Goal: Find specific page/section: Find specific page/section

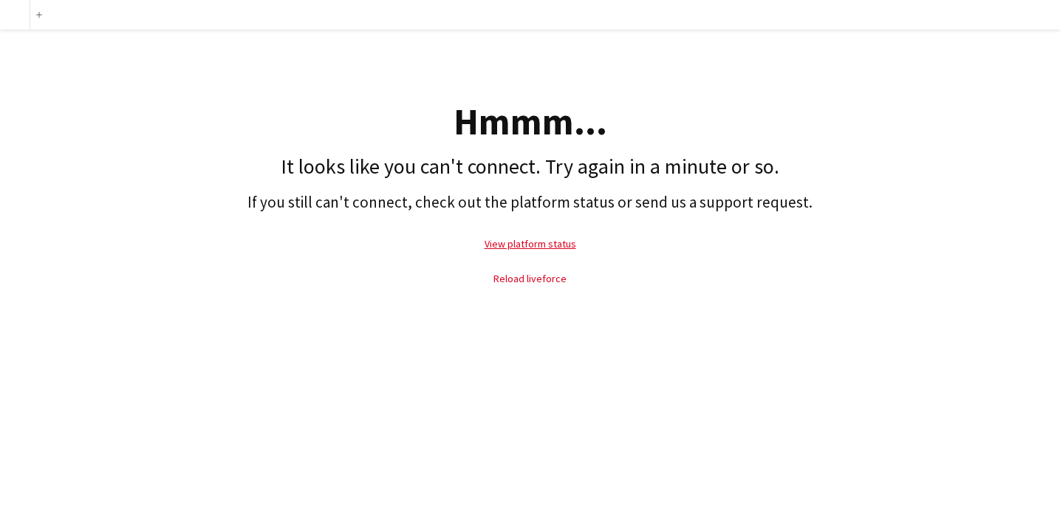
click at [553, 279] on link "Reload liveforce" at bounding box center [530, 278] width 73 height 13
click at [539, 277] on link "Reload liveforce" at bounding box center [530, 278] width 73 height 13
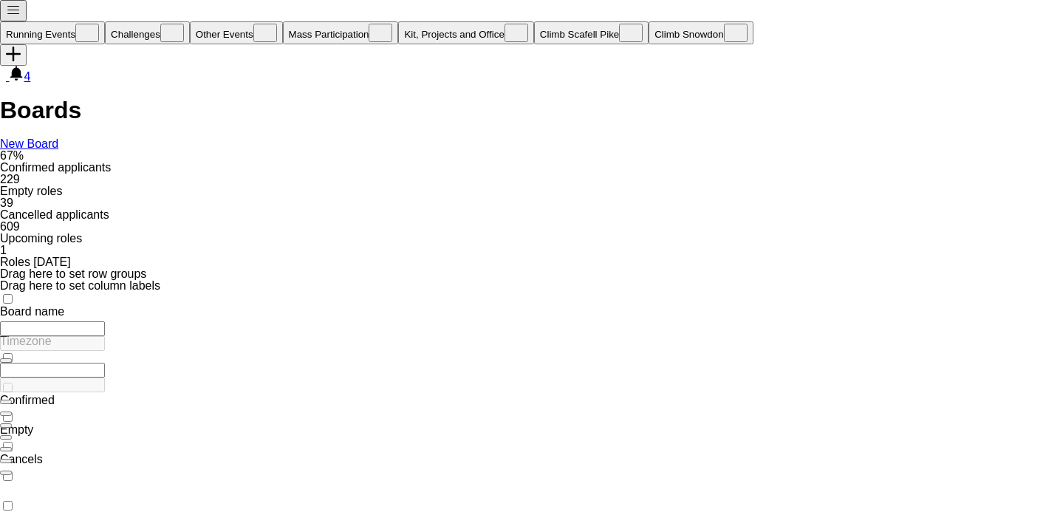
click at [134, 21] on button "Challenges Close" at bounding box center [147, 32] width 85 height 23
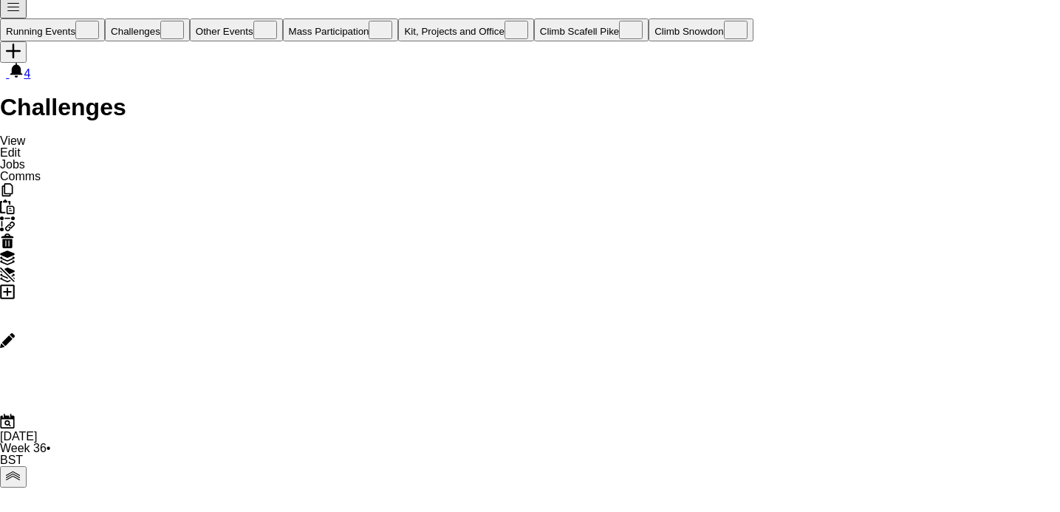
scroll to position [2, 0]
click at [14, 415] on icon at bounding box center [7, 422] width 14 height 15
click at [987, 490] on span "Next month" at bounding box center [1002, 505] width 30 height 30
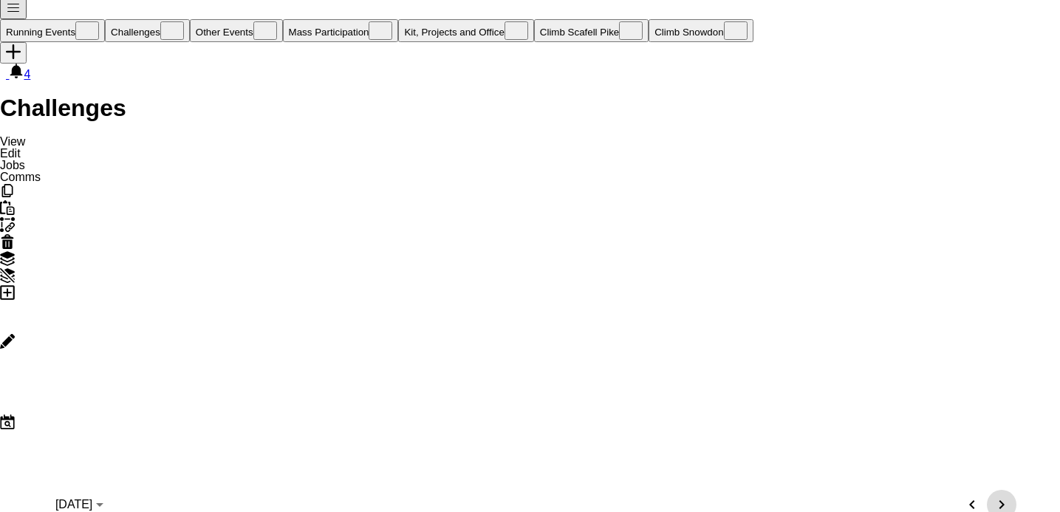
click at [987, 490] on span "Next month" at bounding box center [1002, 505] width 30 height 30
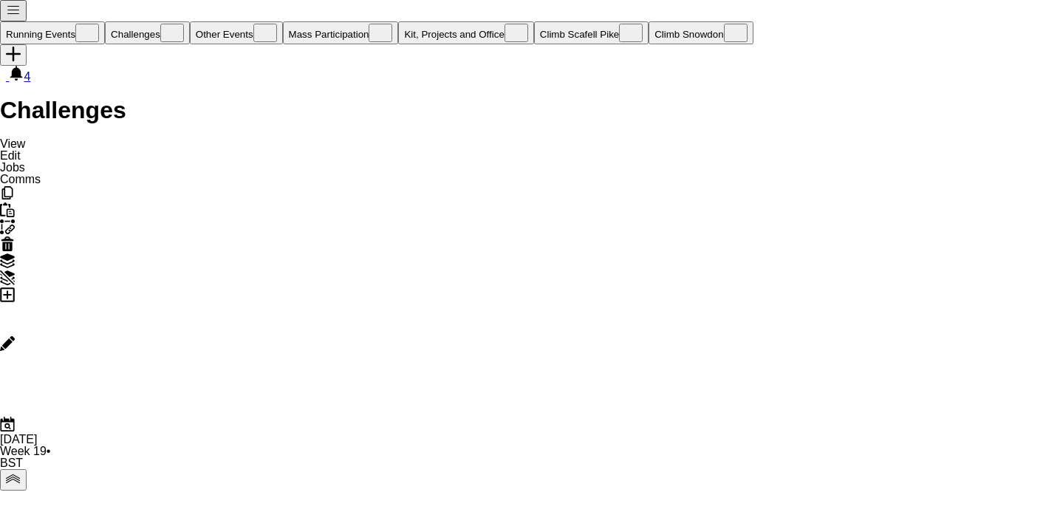
scroll to position [0, 0]
click at [224, 21] on button "Other Events Close" at bounding box center [236, 32] width 93 height 23
click at [15, 417] on icon "Date picker" at bounding box center [7, 424] width 15 height 15
click at [987, 492] on span "Next month" at bounding box center [1002, 507] width 30 height 30
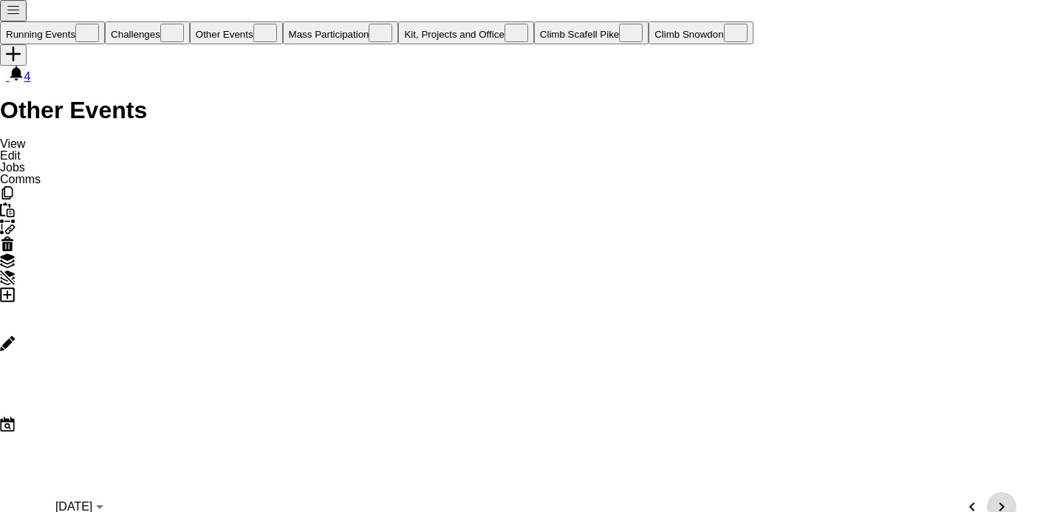
click at [987, 492] on span "Next month" at bounding box center [1002, 507] width 30 height 30
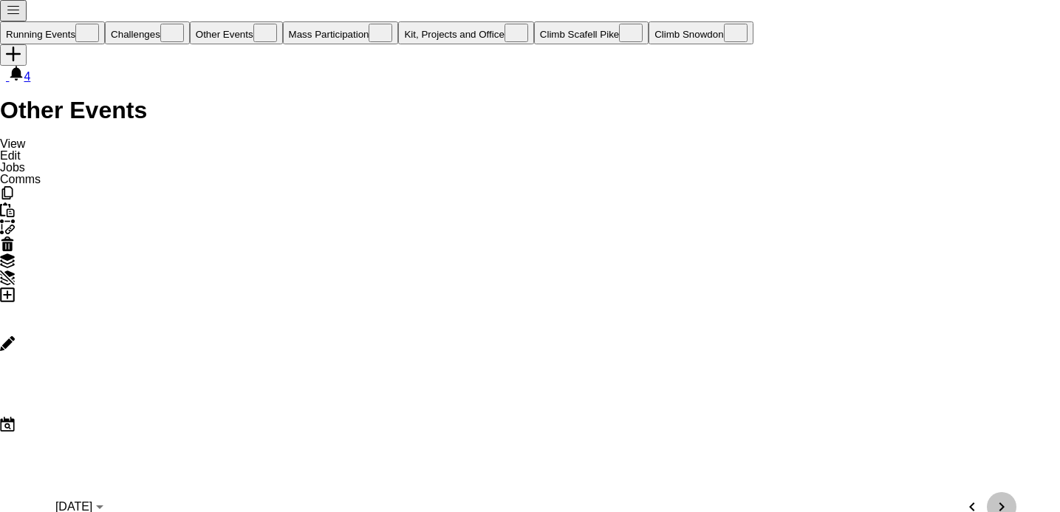
click at [987, 492] on span "Next month" at bounding box center [1002, 507] width 30 height 30
click at [14, 417] on icon at bounding box center [7, 424] width 14 height 15
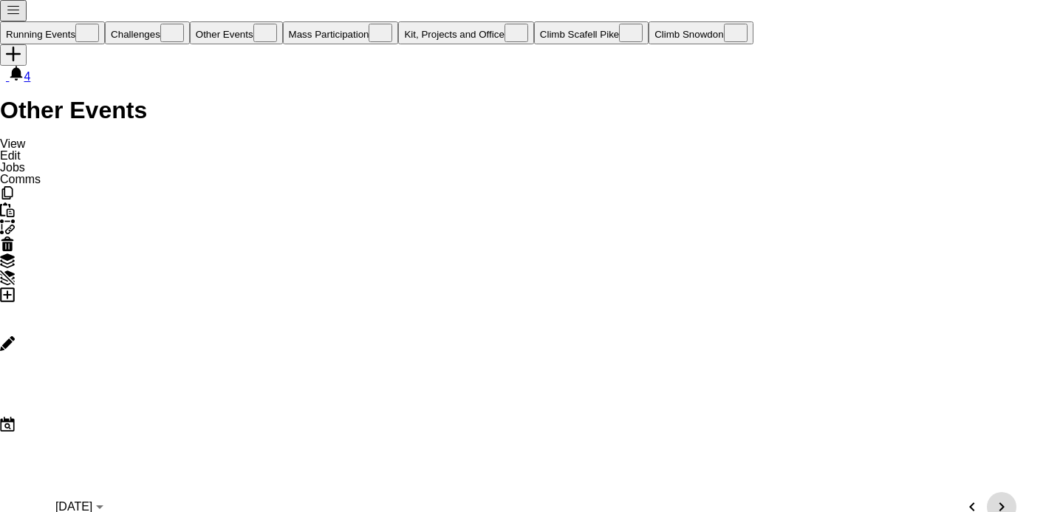
click at [987, 492] on span "Next month" at bounding box center [1002, 507] width 30 height 30
click at [64, 21] on button "Running Events Close" at bounding box center [52, 32] width 105 height 23
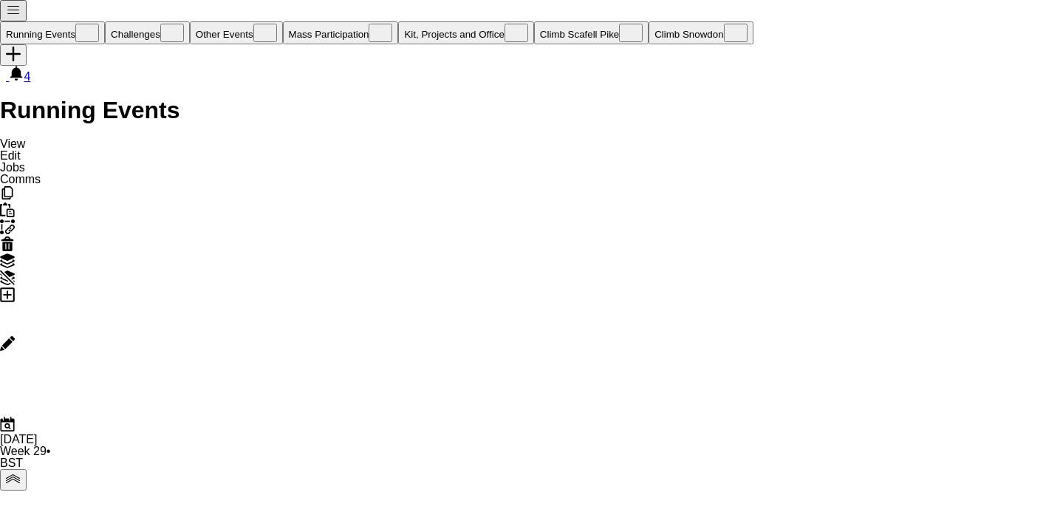
scroll to position [0, 416]
